Goal: Task Accomplishment & Management: Complete application form

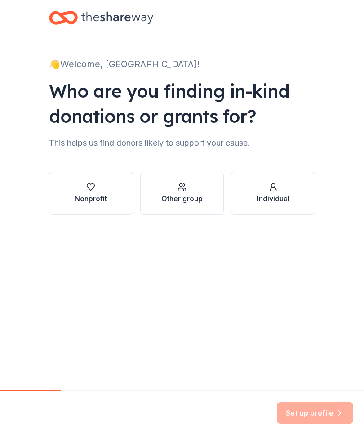
click at [91, 195] on div "Nonprofit" at bounding box center [90, 198] width 32 height 11
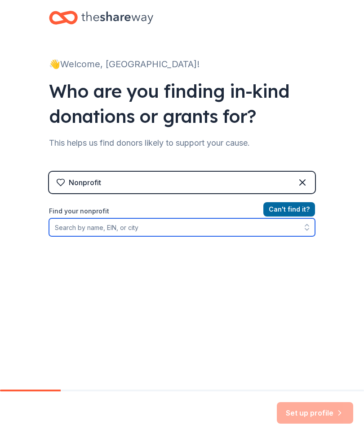
click at [100, 228] on input "Find your nonprofit" at bounding box center [182, 228] width 266 height 18
click at [170, 228] on input "Blue mountain Christian school" at bounding box center [182, 228] width 266 height 18
click at [170, 227] on input "Blue mountain Christian school" at bounding box center [182, 228] width 266 height 18
click at [159, 221] on input "Blue mountain Christian school" at bounding box center [182, 228] width 266 height 18
type input "Blu"
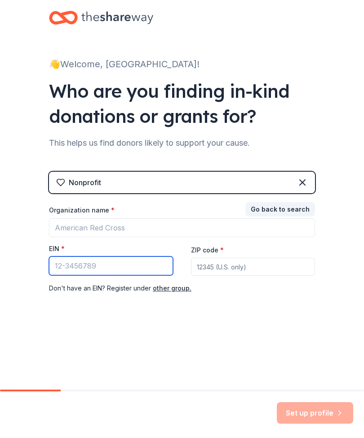
click at [105, 268] on input "EIN *" at bounding box center [111, 266] width 124 height 19
click at [111, 267] on input "EIN *" at bounding box center [111, 266] width 124 height 19
paste input "[US_EMPLOYER_IDENTIFICATION_NUMBER]"
type input "[US_EMPLOYER_IDENTIFICATION_NUMBER]"
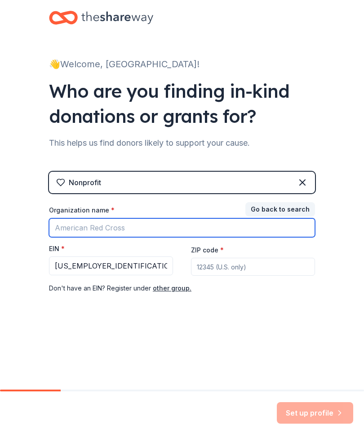
click at [123, 232] on input "Organization name *" at bounding box center [182, 228] width 266 height 19
type input "[GEOGRAPHIC_DATA][DEMOGRAPHIC_DATA]"
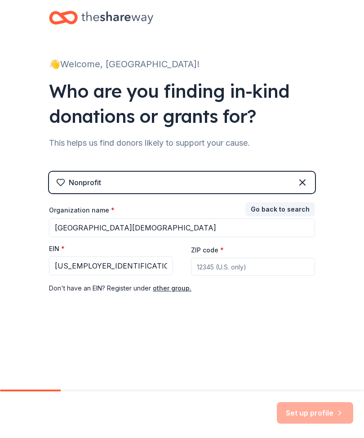
click at [256, 271] on input "ZIP code *" at bounding box center [253, 267] width 124 height 18
type input "17038"
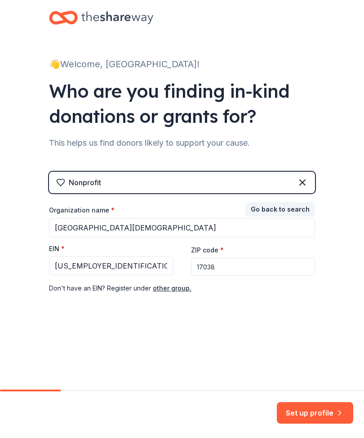
click at [319, 419] on button "Set up profile" at bounding box center [314, 414] width 76 height 22
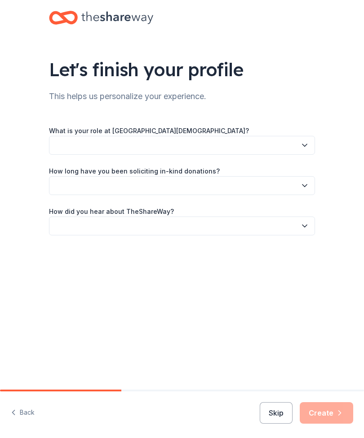
click at [294, 140] on button "button" at bounding box center [182, 145] width 266 height 19
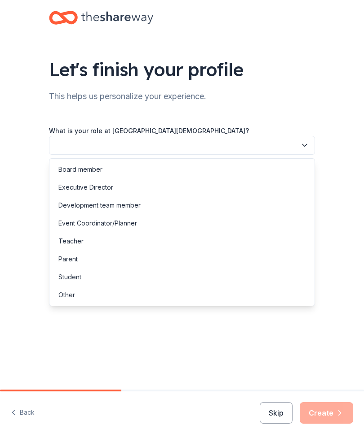
click at [79, 258] on div "Parent" at bounding box center [181, 259] width 261 height 18
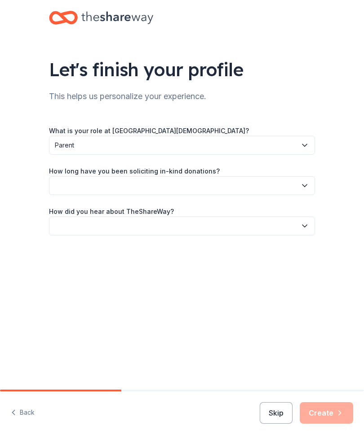
click at [246, 194] on button "button" at bounding box center [182, 185] width 266 height 19
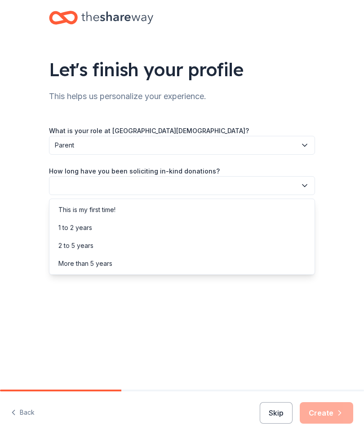
click at [111, 210] on div "This is my first time!" at bounding box center [86, 210] width 57 height 11
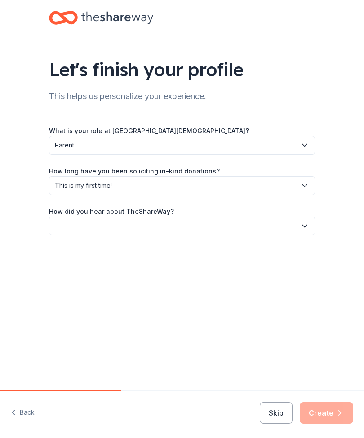
click at [245, 227] on button "button" at bounding box center [182, 226] width 266 height 19
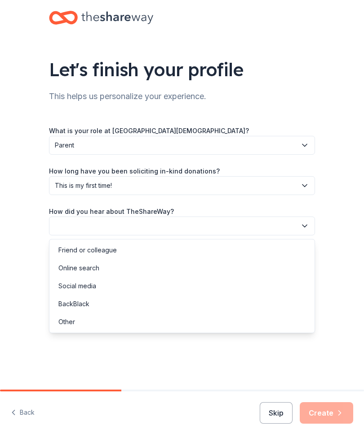
click at [94, 266] on div "Online search" at bounding box center [78, 268] width 41 height 11
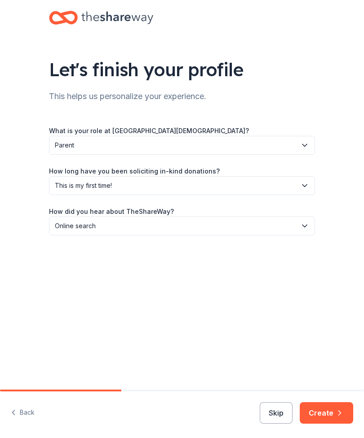
click at [329, 412] on button "Create" at bounding box center [325, 414] width 53 height 22
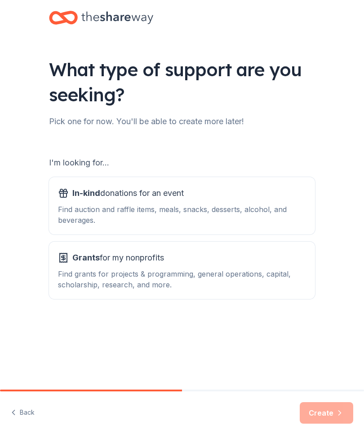
click at [109, 202] on div "In-kind donations for an event Find auction and raffle items, meals, snacks, de…" at bounding box center [182, 205] width 248 height 39
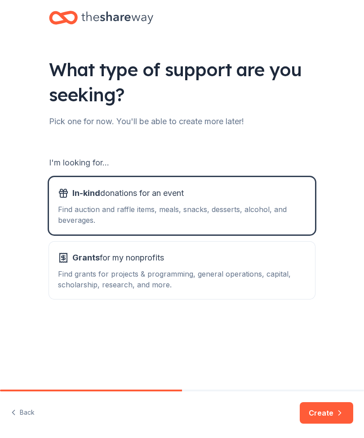
click at [313, 406] on button "Create" at bounding box center [325, 414] width 53 height 22
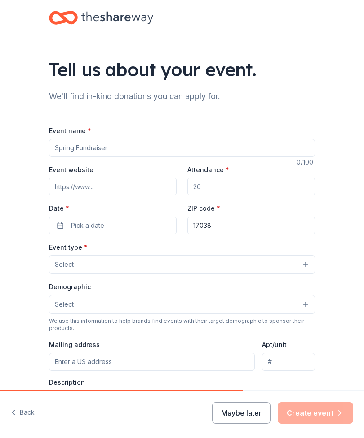
click at [73, 156] on input "Event name *" at bounding box center [182, 148] width 266 height 18
type input "PTF Benefit Auction"
click at [269, 180] on input "Attendance *" at bounding box center [250, 187] width 127 height 18
type input "250"
click at [71, 229] on span "Pick a date" at bounding box center [87, 225] width 33 height 11
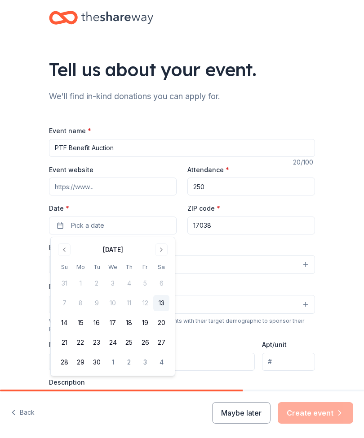
click at [160, 250] on button "Go to next month" at bounding box center [161, 250] width 13 height 13
click at [165, 320] on button "18" at bounding box center [161, 323] width 16 height 16
click at [18, 252] on div "Tell us about your event. We'll find in-kind donations you can apply for. Event…" at bounding box center [182, 291] width 364 height 583
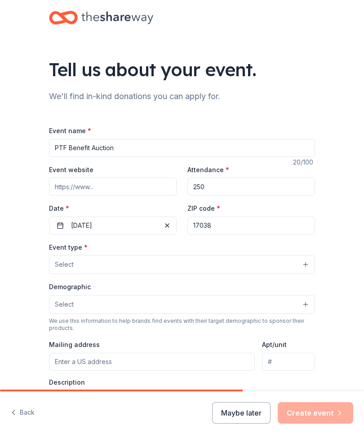
click at [299, 269] on button "Select" at bounding box center [182, 264] width 266 height 19
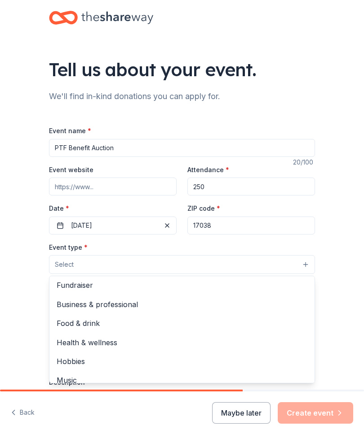
scroll to position [4, 0]
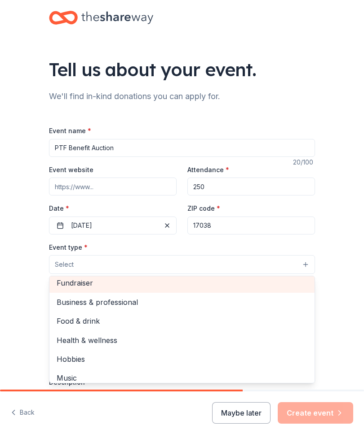
click at [88, 282] on span "Fundraiser" at bounding box center [182, 283] width 250 height 12
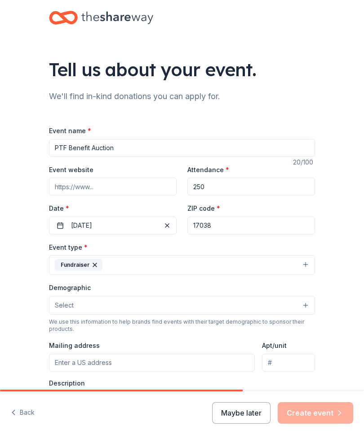
click at [232, 311] on button "Select" at bounding box center [182, 305] width 266 height 19
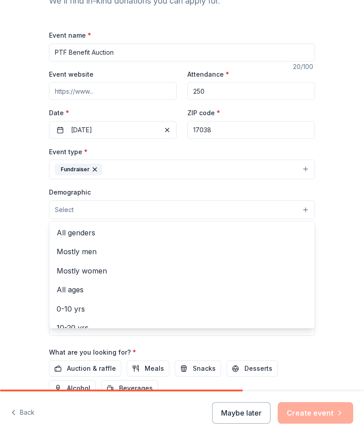
scroll to position [98, 0]
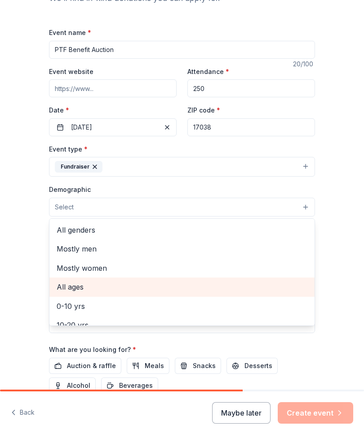
click at [75, 285] on span "All ages" at bounding box center [182, 287] width 250 height 12
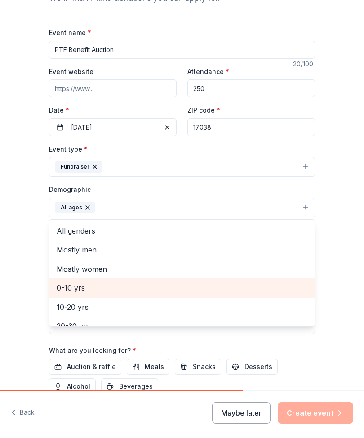
click at [79, 230] on span "All genders" at bounding box center [182, 231] width 250 height 12
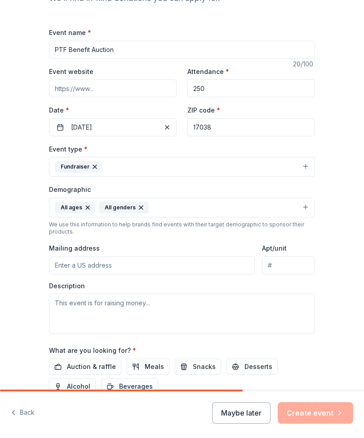
click at [199, 271] on input "Mailing address" at bounding box center [152, 266] width 206 height 18
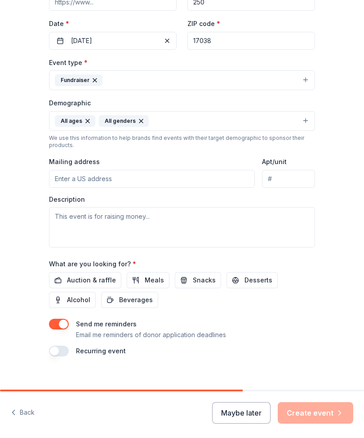
scroll to position [186, 0]
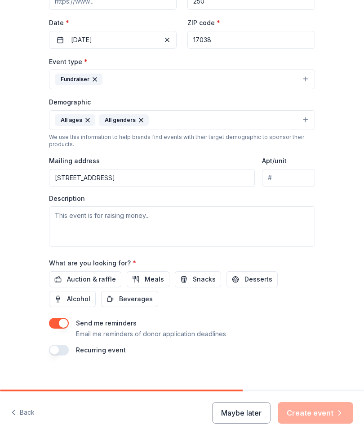
type input "14 Silvertown Road, Jonestown, PA, 17038"
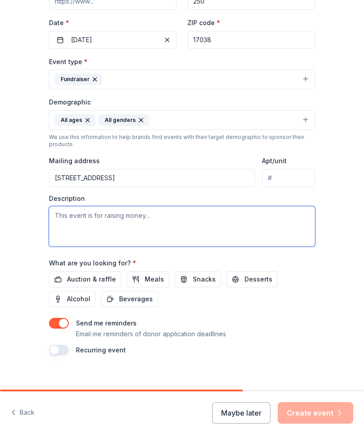
click at [145, 219] on textarea at bounding box center [182, 226] width 266 height 40
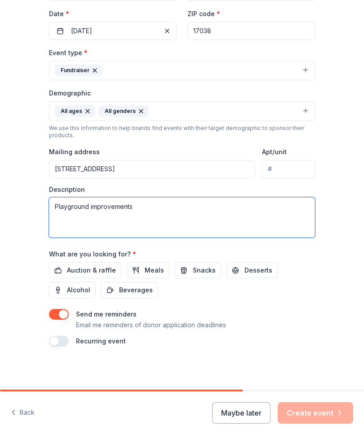
scroll to position [196, 0]
type textarea "Playground improvements"
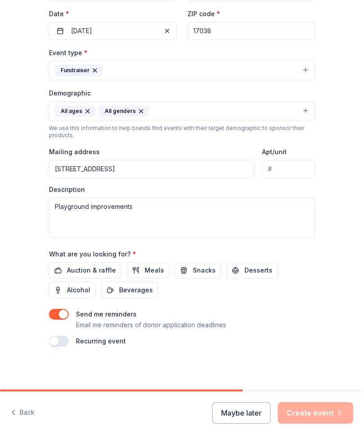
click at [106, 273] on span "Auction & raffle" at bounding box center [91, 270] width 49 height 11
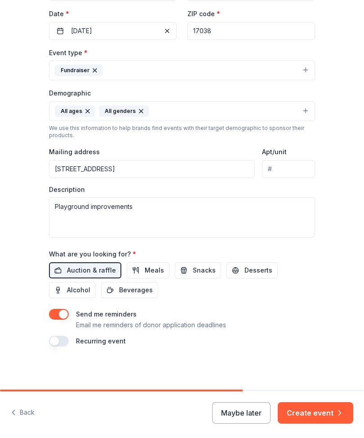
click at [317, 415] on button "Create event" at bounding box center [314, 414] width 75 height 22
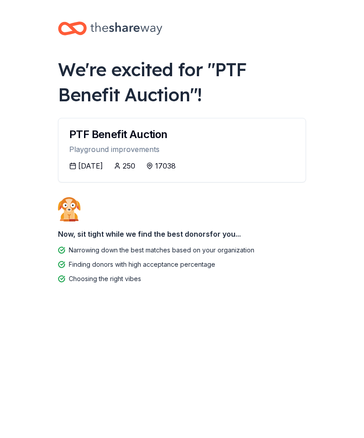
click at [192, 157] on div "PTF Benefit Auction Playground improvements" at bounding box center [181, 139] width 247 height 42
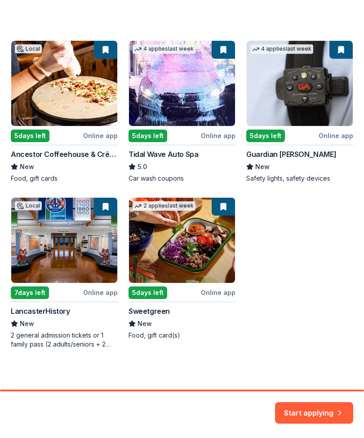
scroll to position [154, 0]
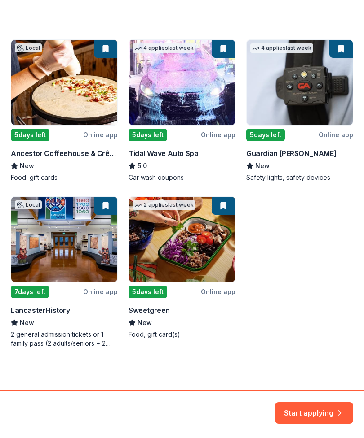
click at [316, 407] on button "Start applying" at bounding box center [314, 409] width 78 height 22
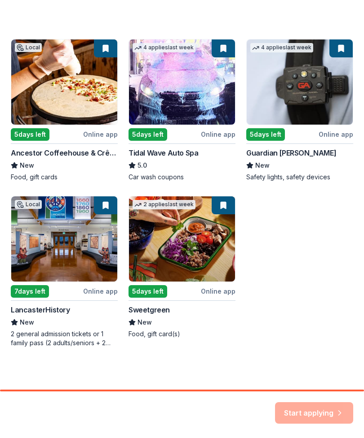
click at [301, 408] on div "Start applying" at bounding box center [314, 414] width 78 height 22
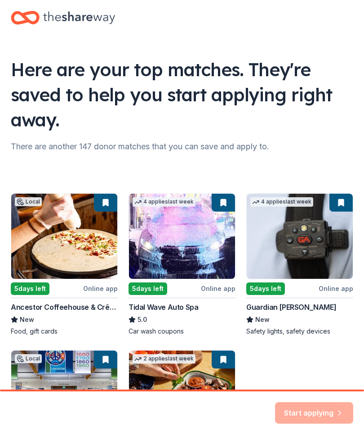
scroll to position [0, 0]
click at [326, 410] on div "Start applying" at bounding box center [314, 414] width 78 height 22
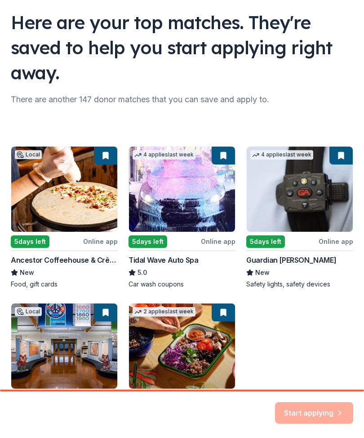
scroll to position [48, 0]
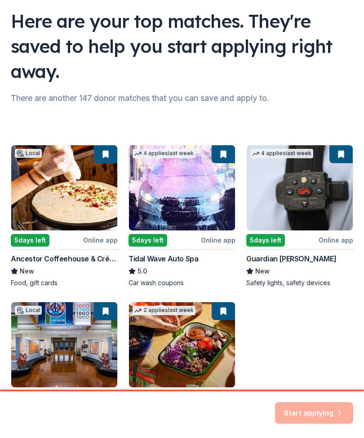
click at [224, 244] on div "Local 5 days left Online app Ancestor Coffeehouse & Crêperie New Food, gift car…" at bounding box center [182, 299] width 342 height 309
click at [231, 151] on div "Local 5 days left Online app Ancestor Coffeehouse & Crêperie New Food, gift car…" at bounding box center [182, 299] width 342 height 309
click at [222, 154] on div "Local 5 days left Online app Ancestor Coffeehouse & Crêperie New Food, gift car…" at bounding box center [182, 299] width 342 height 309
click at [221, 154] on div "Local 5 days left Online app Ancestor Coffeehouse & Crêperie New Food, gift car…" at bounding box center [182, 299] width 342 height 309
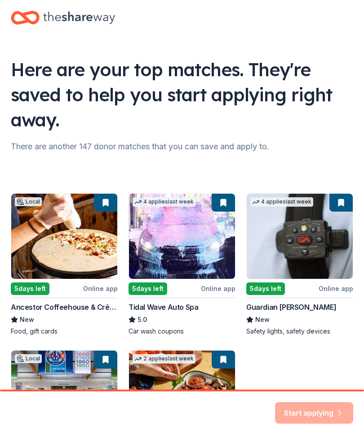
scroll to position [0, 0]
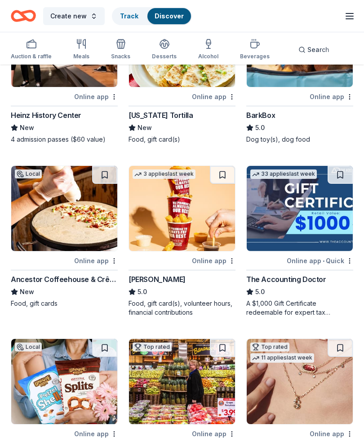
scroll to position [285, 0]
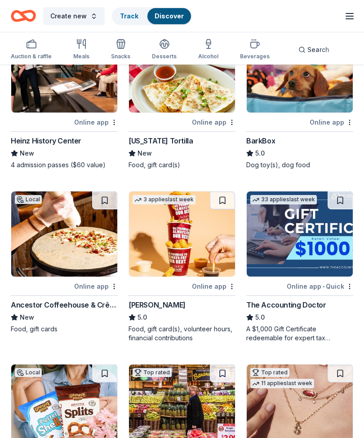
click at [147, 253] on img at bounding box center [182, 234] width 106 height 85
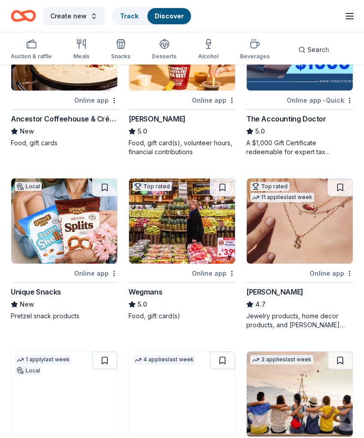
scroll to position [490, 0]
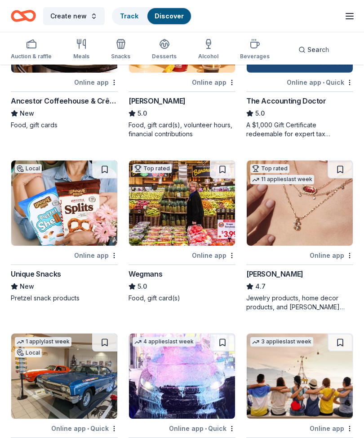
click at [316, 225] on img at bounding box center [299, 203] width 106 height 85
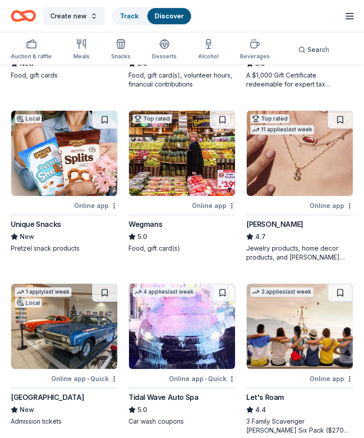
scroll to position [539, 0]
click at [275, 3] on div "Create new Track Discover Start free trial Earn Rewards" at bounding box center [182, 16] width 364 height 32
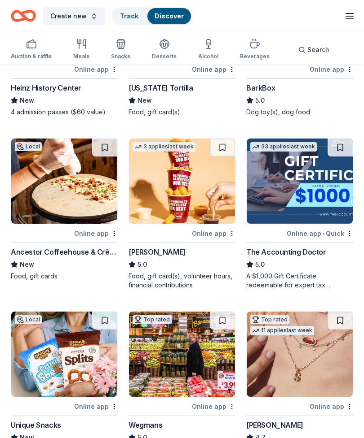
scroll to position [319, 0]
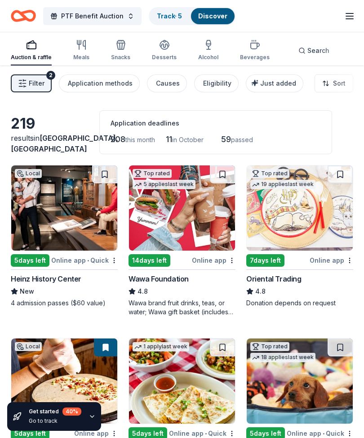
click at [83, 16] on span "PTF Benefit Auction" at bounding box center [92, 16] width 62 height 11
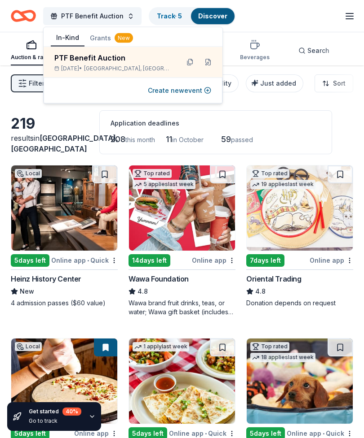
click at [201, 62] on button at bounding box center [208, 62] width 14 height 14
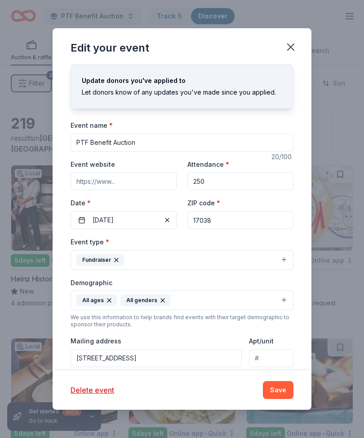
click at [297, 51] on button "button" at bounding box center [290, 47] width 20 height 20
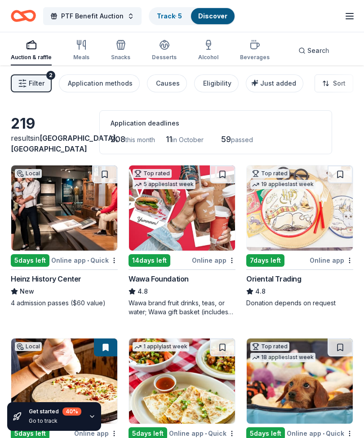
click at [161, 231] on img at bounding box center [182, 208] width 106 height 85
click at [284, 228] on img at bounding box center [299, 208] width 106 height 85
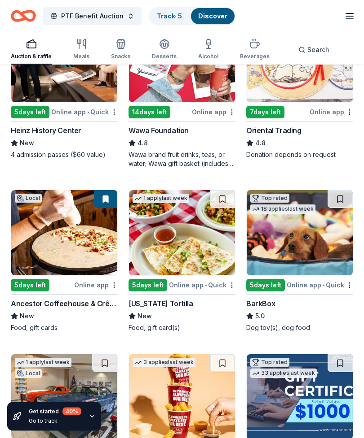
scroll to position [149, 0]
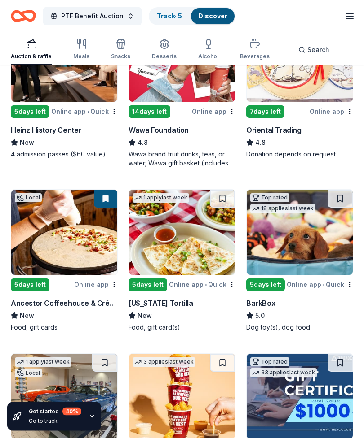
click at [283, 241] on img at bounding box center [299, 232] width 106 height 85
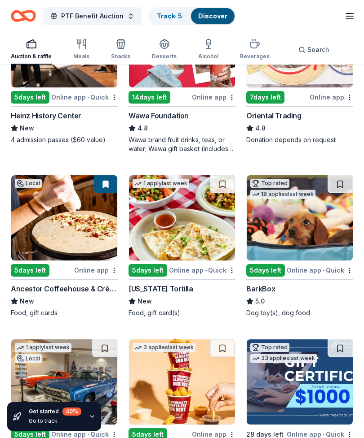
click at [195, 435] on div "Online app" at bounding box center [214, 434] width 44 height 11
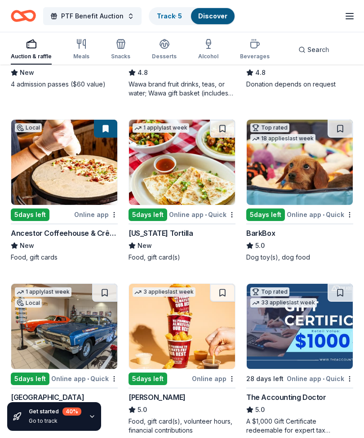
scroll to position [219, 0]
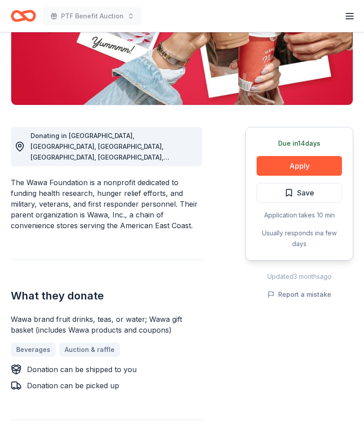
scroll to position [167, 0]
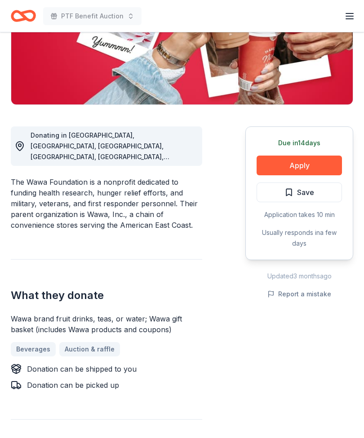
click at [282, 162] on button "Apply" at bounding box center [298, 166] width 85 height 20
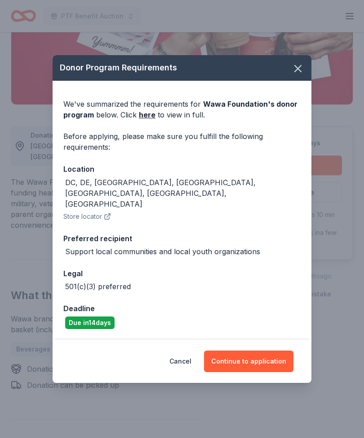
click at [240, 361] on button "Continue to application" at bounding box center [248, 362] width 89 height 22
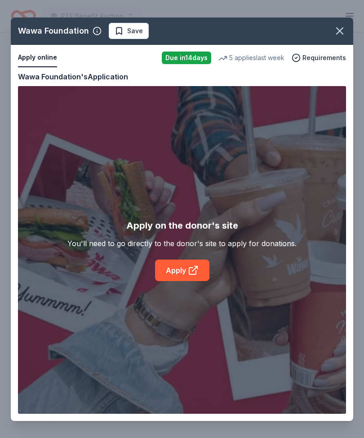
click at [183, 281] on div "Wawa Foundation Save Apply online Due in 14 days 5 applies last week Requiremen…" at bounding box center [182, 220] width 342 height 404
click at [185, 286] on div "Wawa Foundation Save Apply online Due in 14 days 5 applies last week Requiremen…" at bounding box center [182, 220] width 342 height 404
click at [180, 295] on div "Wawa Foundation Save Apply online Due in 14 days 5 applies last week Requiremen…" at bounding box center [182, 220] width 342 height 404
click at [175, 288] on div "Wawa Foundation Save Apply online Due in 14 days 5 applies last week Requiremen…" at bounding box center [182, 220] width 342 height 404
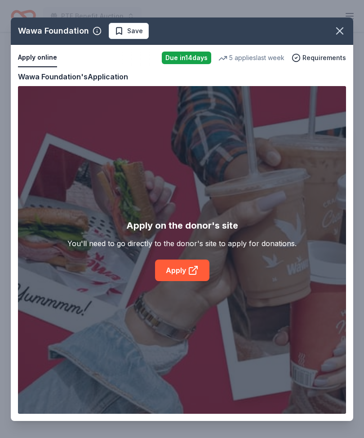
click at [187, 285] on div "Wawa Foundation Save Apply online Due in 14 days 5 applies last week Requiremen…" at bounding box center [182, 220] width 342 height 404
click at [181, 297] on div "Wawa Foundation Save Apply online Due in 14 days 5 applies last week Requiremen…" at bounding box center [182, 220] width 342 height 404
click at [336, 37] on icon "button" at bounding box center [339, 31] width 13 height 13
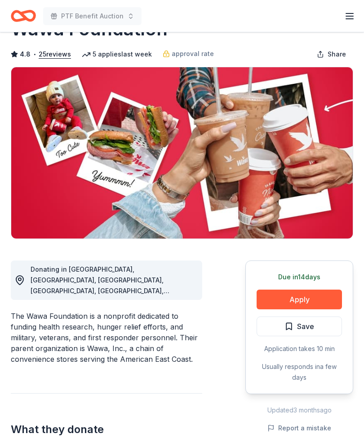
scroll to position [0, 0]
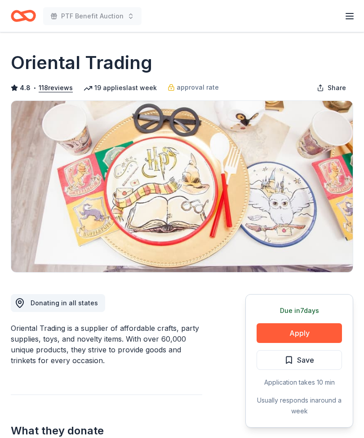
click at [292, 329] on button "Apply" at bounding box center [298, 334] width 85 height 20
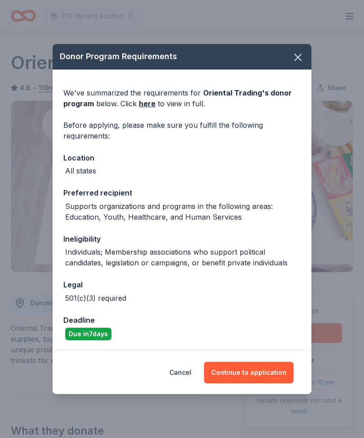
click at [250, 369] on button "Continue to application" at bounding box center [248, 373] width 89 height 22
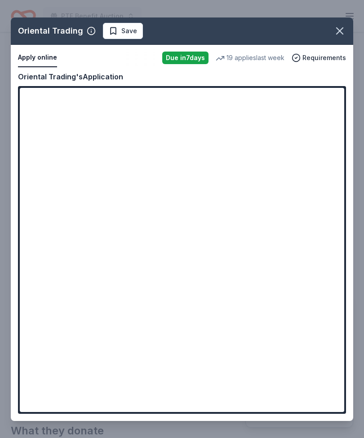
click at [336, 93] on div "Oriental Trading Save Apply online Due [DATE] 19 applies last week Requirements…" at bounding box center [182, 220] width 342 height 404
click at [336, 89] on div "Oriental Trading Save Apply online Due [DATE] 19 applies last week Requirements…" at bounding box center [182, 220] width 342 height 404
click at [336, 89] on div "Oriental Trading Save Apply online Due in 7 days 19 applies last week Requireme…" at bounding box center [182, 220] width 342 height 404
click at [334, 95] on div "Oriental Trading Save Apply online Due in 7 days 19 applies last week Requireme…" at bounding box center [182, 220] width 342 height 404
click at [334, 94] on div "Oriental Trading Save Apply online Due in 7 days 19 applies last week Requireme…" at bounding box center [182, 220] width 342 height 404
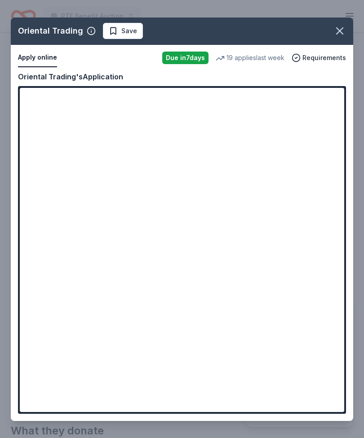
click at [333, 93] on div "Oriental Trading Save Apply online Due in 7 days 19 applies last week Requireme…" at bounding box center [182, 220] width 342 height 404
click at [260, 45] on div "Oriental Trading Save Apply online Due in 7 days 19 applies last week Requireme…" at bounding box center [182, 220] width 342 height 404
click at [332, 94] on div "Oriental Trading Save Apply online Due in 7 days 19 applies last week Requireme…" at bounding box center [182, 220] width 342 height 404
click at [278, 34] on div "Oriental Trading Save Apply online Due in 7 days 19 applies last week Requireme…" at bounding box center [182, 220] width 342 height 404
click at [341, 34] on icon "button" at bounding box center [339, 31] width 13 height 13
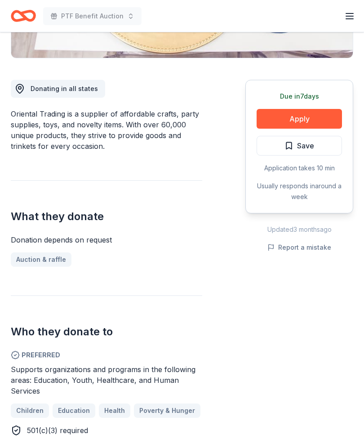
scroll to position [215, 0]
click at [299, 116] on button "Apply" at bounding box center [298, 119] width 85 height 20
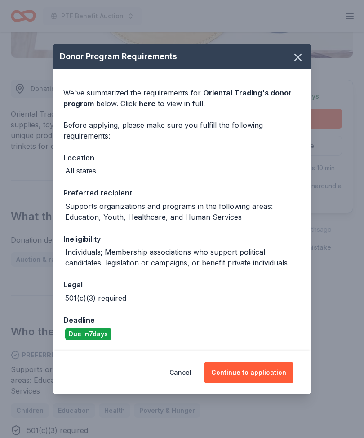
click at [271, 384] on button "Continue to application" at bounding box center [248, 373] width 89 height 22
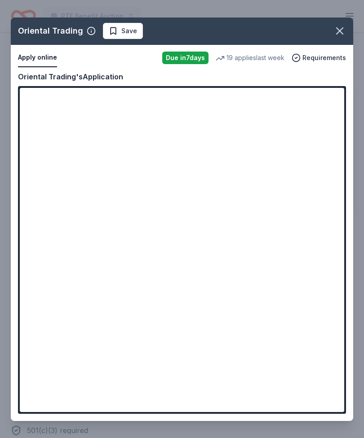
click at [329, 105] on div "Oriental Trading Save Apply online Due in 7 days 19 applies last week Requireme…" at bounding box center [182, 220] width 342 height 404
click at [332, 113] on div "Oriental Trading Save Apply online Due in 7 days 19 applies last week Requireme…" at bounding box center [182, 220] width 342 height 404
click at [37, 81] on div "Oriental Trading Save Apply online Due in 7 days 19 applies last week Requireme…" at bounding box center [182, 220] width 342 height 404
click at [37, 80] on div "Oriental Trading Save Apply online Due in 7 days 19 applies last week Requireme…" at bounding box center [182, 220] width 342 height 404
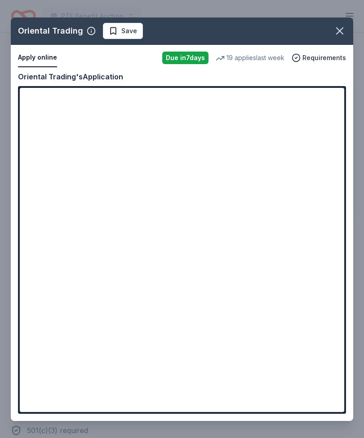
click at [43, 70] on div "Oriental Trading Save Apply online Due in 7 days 19 applies last week Requireme…" at bounding box center [182, 220] width 342 height 404
click at [189, 74] on div "Oriental Trading Save Apply online Due in 7 days 19 applies last week Requireme…" at bounding box center [182, 220] width 342 height 404
click at [236, 74] on div "Oriental Trading Save Apply online Due in 7 days 19 applies last week Requireme…" at bounding box center [182, 220] width 342 height 404
click at [307, 78] on div "Oriental Trading Save Apply online Due in 7 days 19 applies last week Requireme…" at bounding box center [182, 220] width 342 height 404
click at [120, 52] on div "Oriental Trading Save Apply online Due in 7 days 19 applies last week Requireme…" at bounding box center [182, 220] width 342 height 404
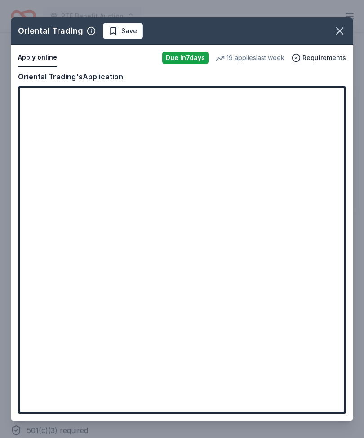
click at [88, 43] on div "Oriental Trading Save Apply online Due in 7 days 19 applies last week Requireme…" at bounding box center [182, 220] width 342 height 404
click at [88, 44] on div "Oriental Trading Save Apply online Due in 7 days 19 applies last week Requireme…" at bounding box center [182, 220] width 342 height 404
click at [329, 106] on div "Oriental Trading Save Apply online Due in 7 days 19 applies last week Requireme…" at bounding box center [182, 220] width 342 height 404
click at [176, 135] on div "Oriental Trading Save Apply online Due in 7 days 19 applies last week Requireme…" at bounding box center [182, 220] width 342 height 404
click at [203, 177] on div "Oriental Trading Save Apply online Due in 7 days 19 applies last week Requireme…" at bounding box center [182, 220] width 342 height 404
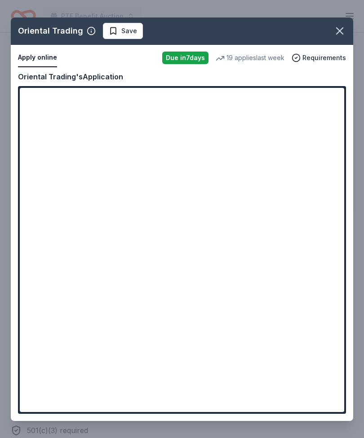
click at [151, 376] on div "Oriental Trading Save Apply online Due in 7 days 19 applies last week Requireme…" at bounding box center [182, 220] width 342 height 404
click at [345, 37] on icon "button" at bounding box center [339, 31] width 13 height 13
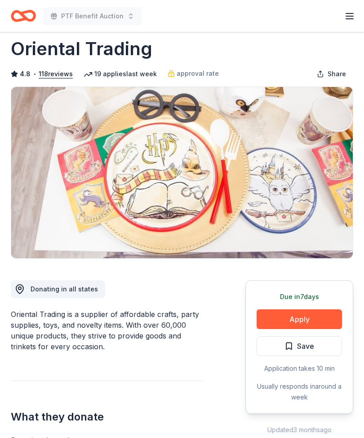
scroll to position [0, 0]
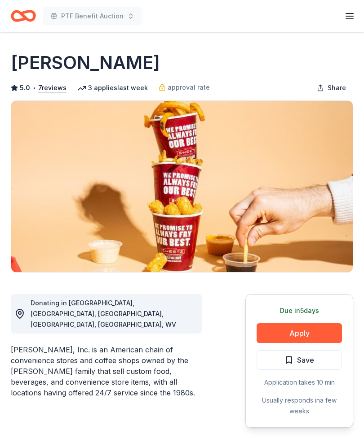
click at [305, 330] on button "Apply" at bounding box center [298, 334] width 85 height 20
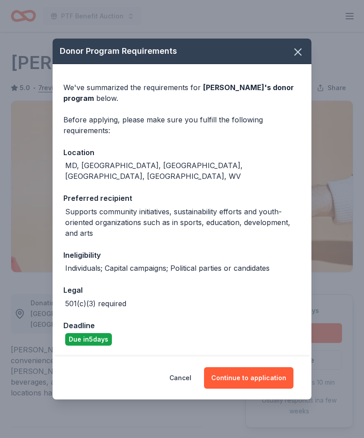
click at [255, 368] on button "Continue to application" at bounding box center [248, 379] width 89 height 22
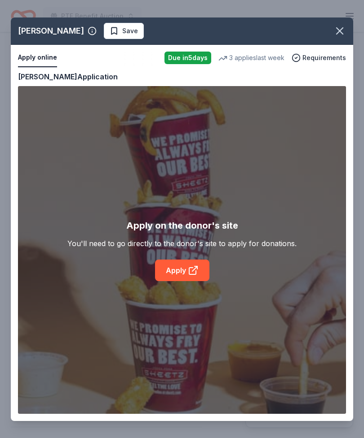
click at [188, 272] on div "[PERSON_NAME] Save Apply online Due [DATE] 3 applies last week Requirements Cop…" at bounding box center [182, 220] width 342 height 404
click at [180, 268] on div "[PERSON_NAME] Save Apply online Due [DATE] 3 applies last week Requirements Cop…" at bounding box center [182, 220] width 342 height 404
click at [336, 35] on icon "button" at bounding box center [339, 31] width 13 height 13
